Goal: Communication & Community: Answer question/provide support

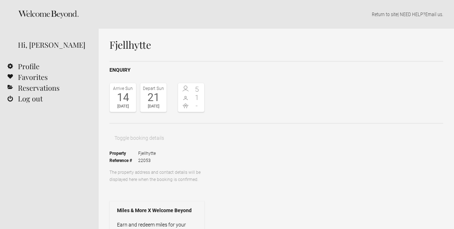
select select "EUR"
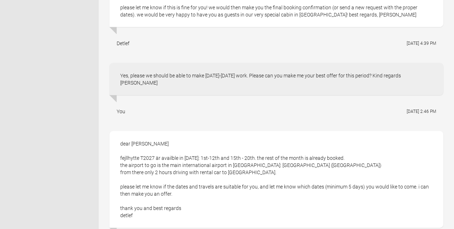
scroll to position [682, 0]
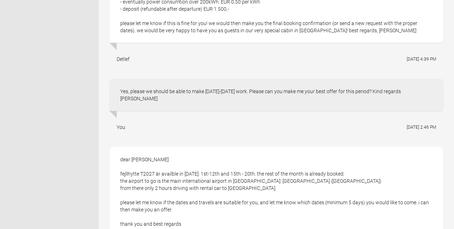
drag, startPoint x: 287, startPoint y: 153, endPoint x: 265, endPoint y: 155, distance: 22.1
copy div "[PERSON_NAME]"
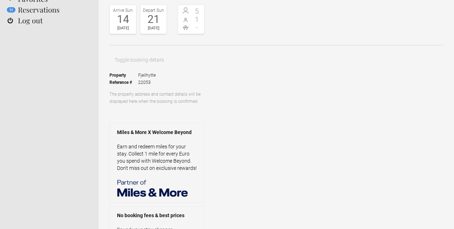
scroll to position [72, 0]
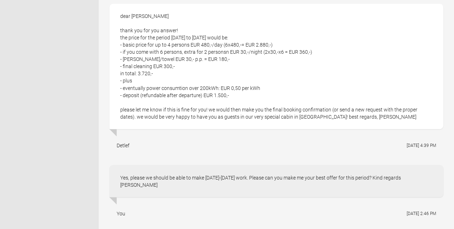
scroll to position [610, 0]
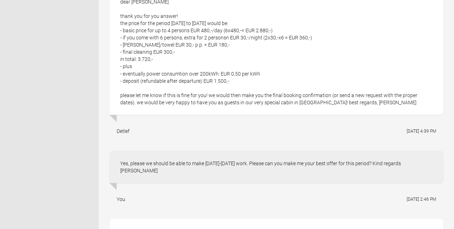
drag, startPoint x: 235, startPoint y: 107, endPoint x: 303, endPoint y: 124, distance: 70.5
copy div "the period [DATE] to [DATE] thiy year ist still availabe, the price for 6 perso…"
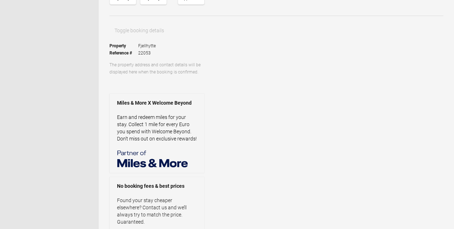
scroll to position [36, 0]
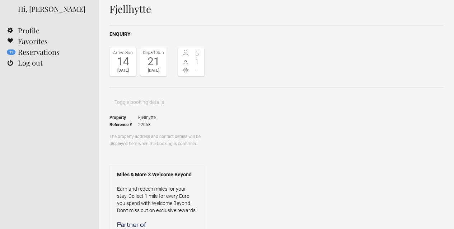
paste textarea "the period [DATE] to [DATE] thiy year ist still availabe, the price for 6 perso…"
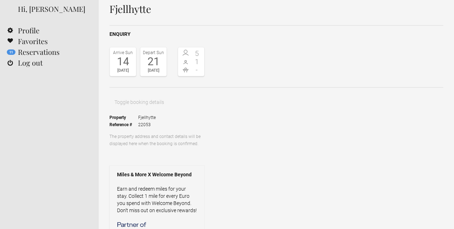
type textarea "Hi [PERSON_NAME] Thank you for your reply. Can I please check the rate. Should …"
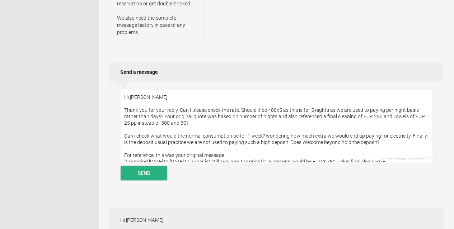
scroll to position [395, 0]
